Goal: Find specific page/section: Find specific page/section

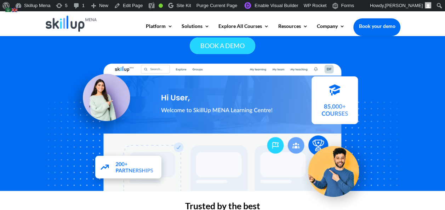
scroll to position [83, 0]
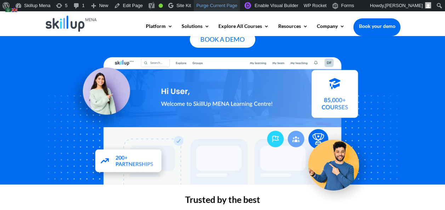
click at [209, 8] on link "Purge Current Page" at bounding box center [217, 5] width 46 height 11
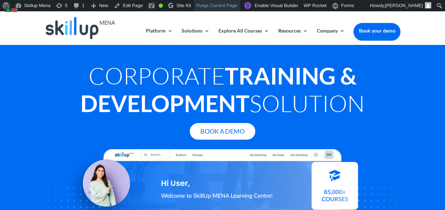
click at [224, 8] on link "Purge Current Page" at bounding box center [217, 5] width 46 height 11
